Goal: Communication & Community: Answer question/provide support

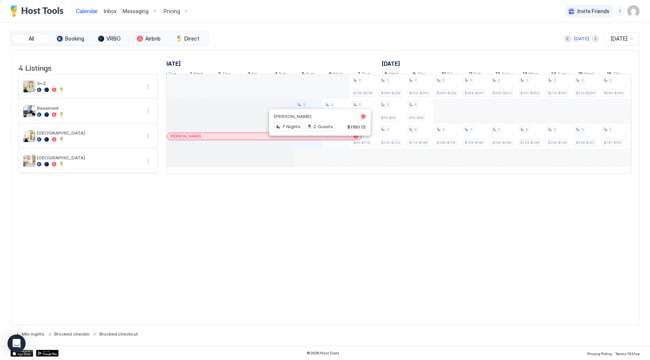
click at [317, 140] on div at bounding box center [317, 137] width 6 height 6
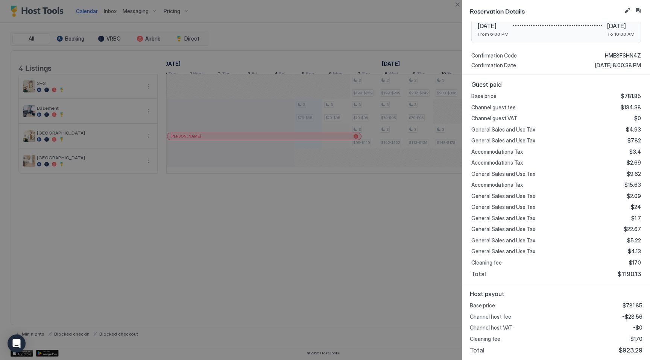
click at [381, 252] on div at bounding box center [325, 180] width 650 height 360
click at [458, 4] on button "Close" at bounding box center [457, 4] width 9 height 9
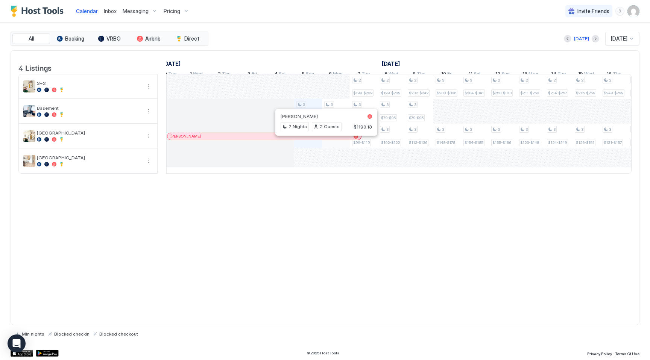
click at [319, 140] on div at bounding box center [319, 137] width 6 height 6
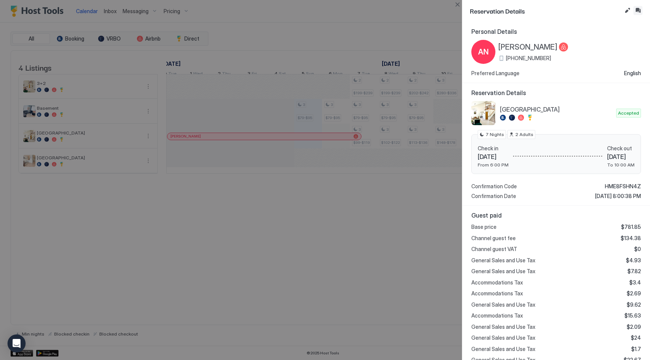
click at [640, 10] on button "Inbox" at bounding box center [637, 10] width 9 height 9
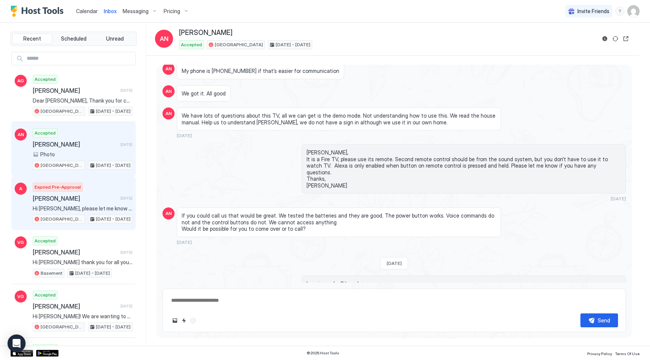
click at [82, 202] on div "Expired Pre-Approval [PERSON_NAME] [DATE] Hi [PERSON_NAME], please let me know …" at bounding box center [83, 203] width 100 height 41
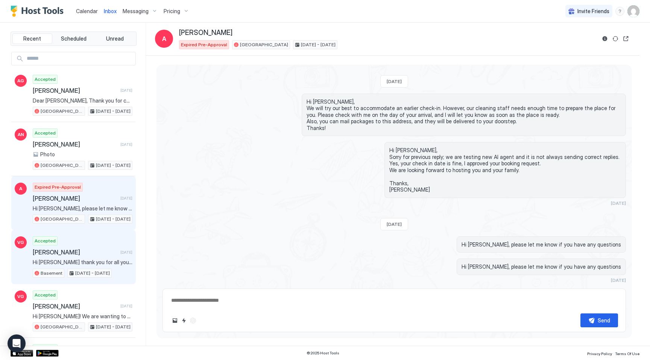
click at [89, 259] on span "Hi [PERSON_NAME] thank you for all your help!" at bounding box center [83, 262] width 100 height 7
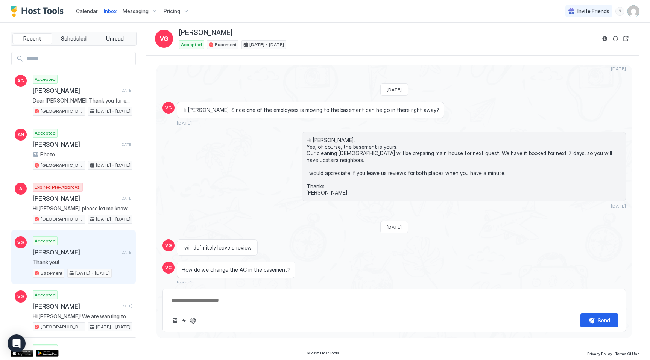
scroll to position [1019, 0]
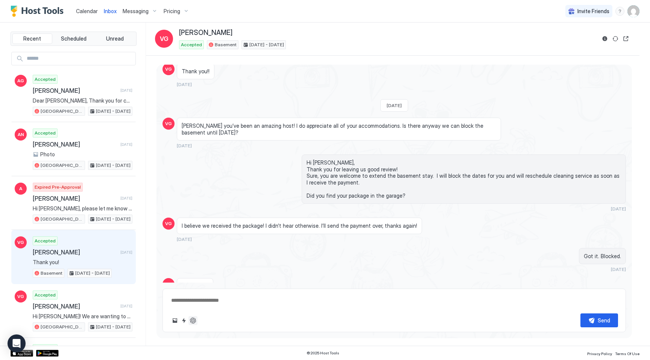
click at [193, 321] on button "ChatGPT Auto Reply" at bounding box center [192, 320] width 9 height 9
type textarea "*"
type textarea "**********"
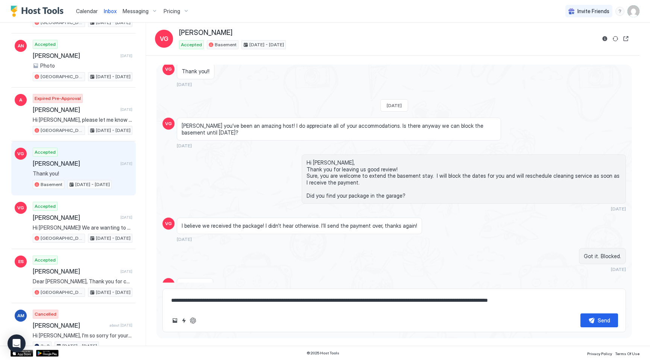
scroll to position [90, 0]
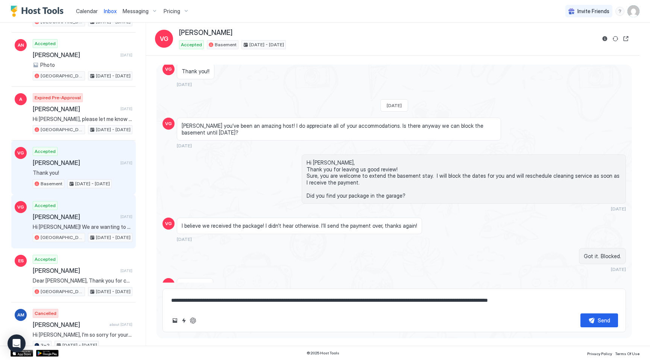
click at [80, 227] on span "Hi [PERSON_NAME]! We are wanting to book your home for a business trip we have …" at bounding box center [83, 227] width 100 height 7
type textarea "*"
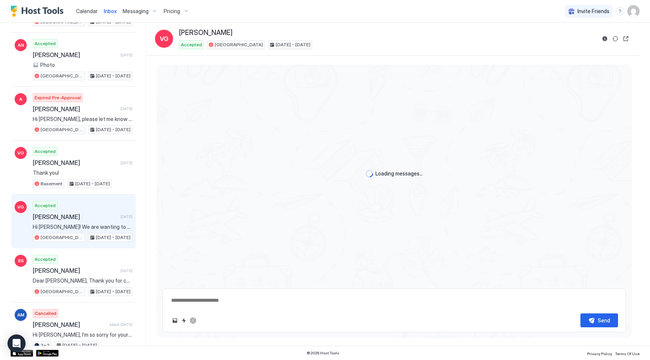
scroll to position [558, 0]
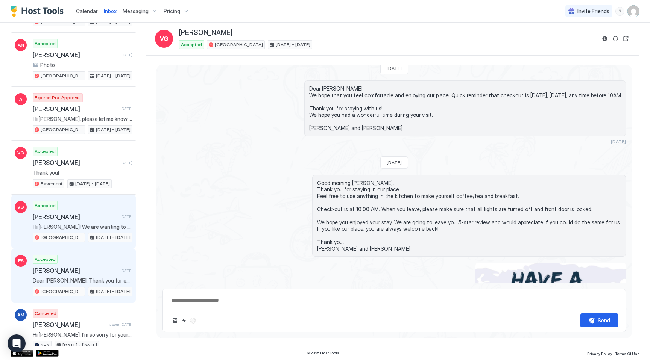
click at [66, 278] on span "Dear [PERSON_NAME], Thank you for choosing our place during your trip. We hope …" at bounding box center [83, 281] width 100 height 7
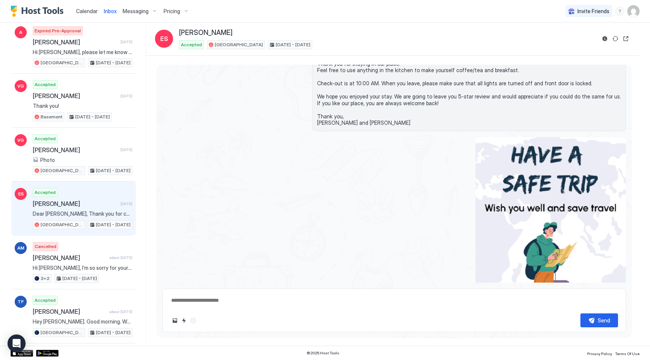
scroll to position [169, 0]
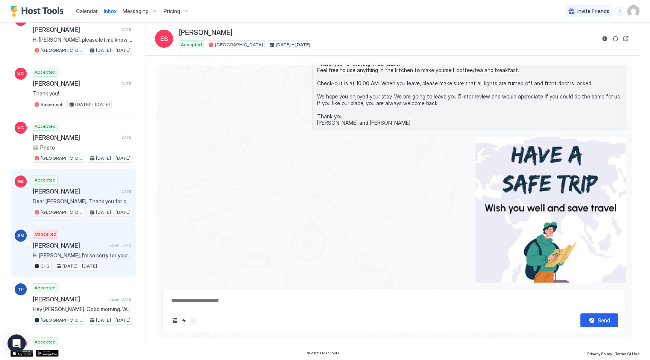
click at [75, 253] on span "Hi [PERSON_NAME], I’m so sorry for your inconvenience. I was out of the recepti…" at bounding box center [83, 255] width 100 height 7
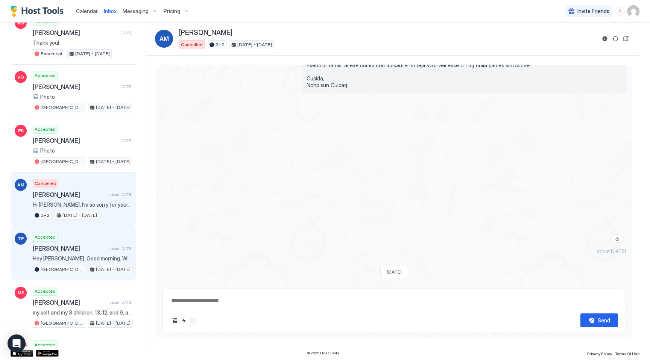
scroll to position [220, 0]
click at [71, 258] on span "Hey [PERSON_NAME]. Good morning. We just left the property. Thanks again for op…" at bounding box center [83, 258] width 100 height 7
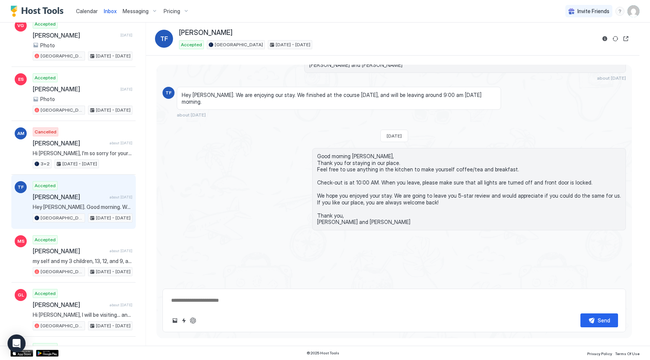
scroll to position [285, 0]
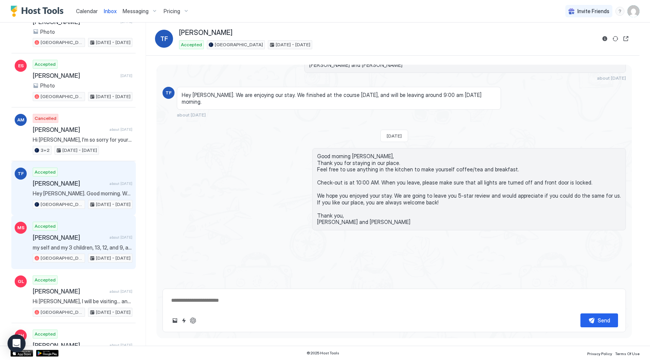
click at [56, 241] on div "Accepted [PERSON_NAME] about [DATE] my self and my 3 children, 13, 12, and 9, a…" at bounding box center [83, 242] width 100 height 41
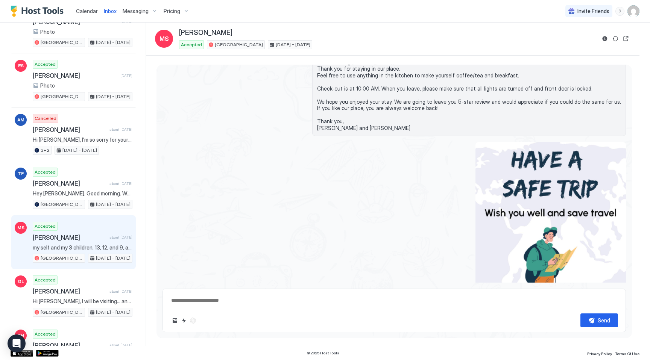
scroll to position [1249, 0]
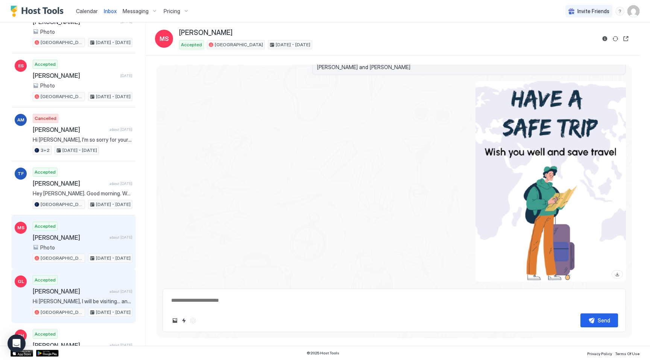
click at [74, 294] on span "[PERSON_NAME]" at bounding box center [70, 292] width 74 height 8
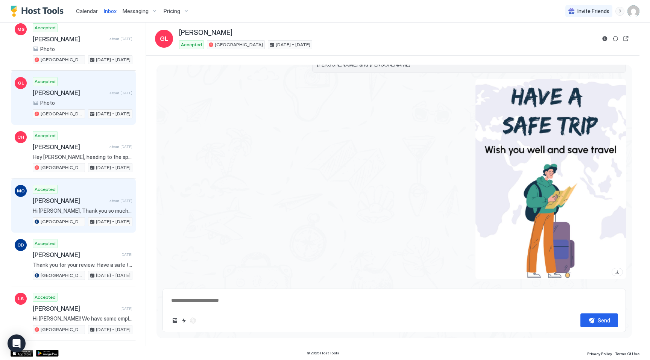
scroll to position [495, 0]
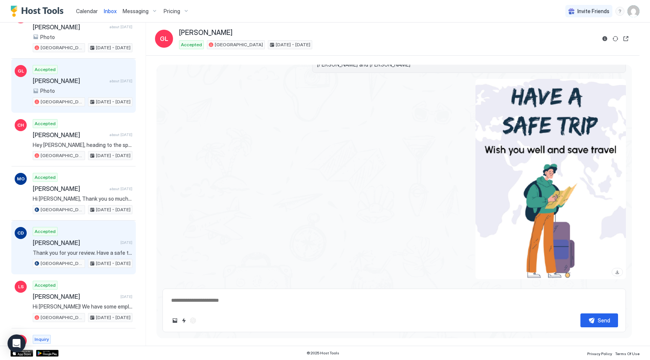
click at [73, 251] on span "Thank you for your review. Have a safe trip!" at bounding box center [83, 253] width 100 height 7
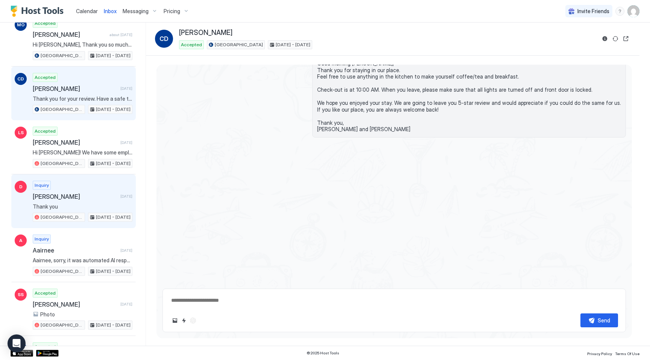
click at [62, 205] on span "Thank you" at bounding box center [83, 206] width 100 height 7
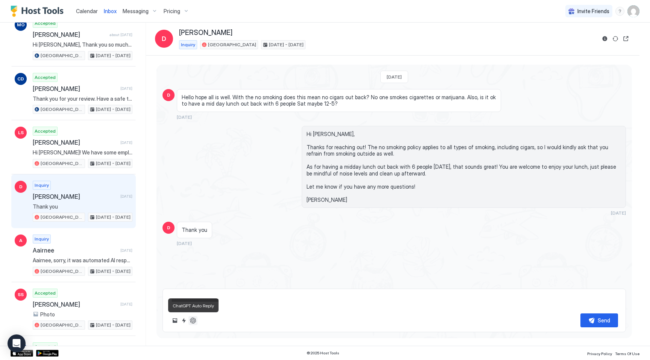
click at [194, 321] on button "ChatGPT Auto Reply" at bounding box center [192, 320] width 9 height 9
type textarea "*"
type textarea "**********"
click at [194, 321] on button "ChatGPT Auto Reply" at bounding box center [192, 320] width 9 height 9
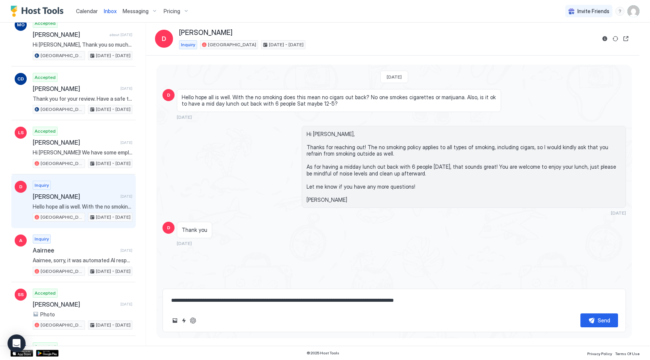
type textarea "*"
type textarea "**********"
click at [193, 322] on button "ChatGPT Auto Reply" at bounding box center [192, 320] width 9 height 9
type textarea "*"
type textarea "**********"
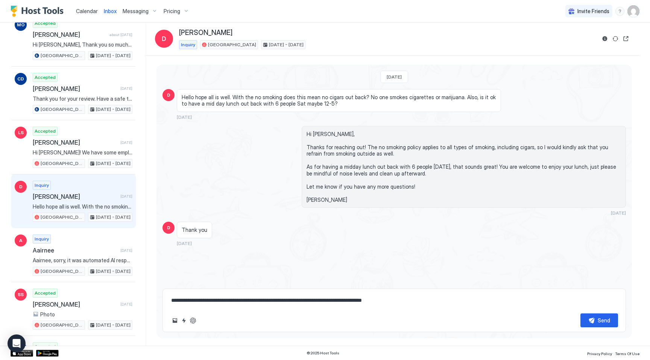
click at [215, 300] on textarea "**********" at bounding box center [394, 301] width 448 height 14
type textarea "*"
click at [193, 321] on button "ChatGPT Auto Reply" at bounding box center [192, 320] width 9 height 9
type textarea "*"
type textarea "**********"
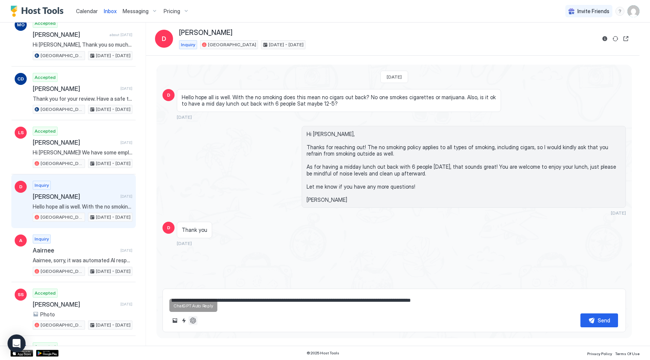
click at [193, 319] on button "ChatGPT Auto Reply" at bounding box center [192, 320] width 9 height 9
type textarea "*"
type textarea "**********"
type textarea "*"
